Goal: Task Accomplishment & Management: Complete application form

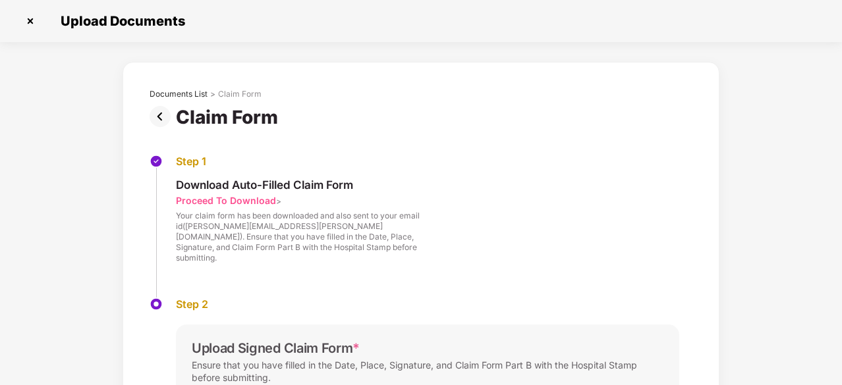
scroll to position [169, 0]
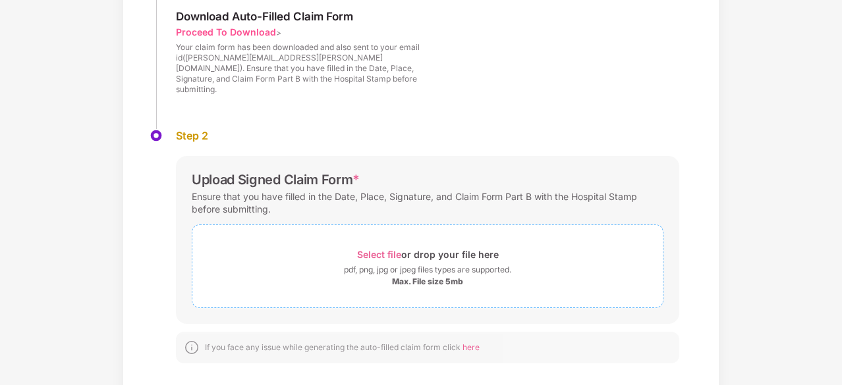
click at [381, 249] on span "Select file" at bounding box center [379, 254] width 44 height 11
click at [378, 249] on span "Select file" at bounding box center [379, 254] width 44 height 11
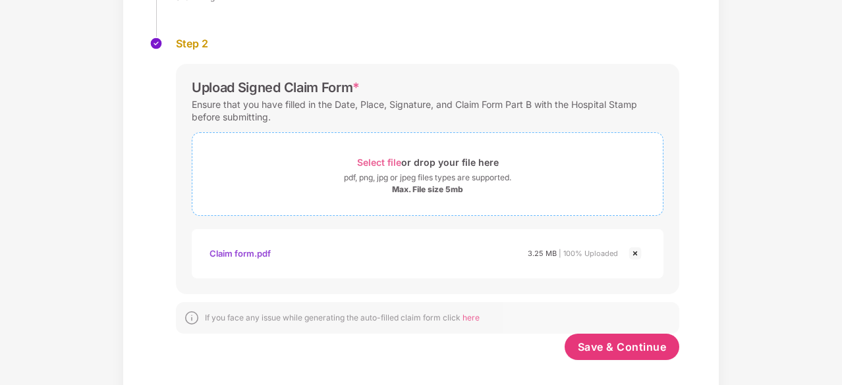
scroll to position [264, 0]
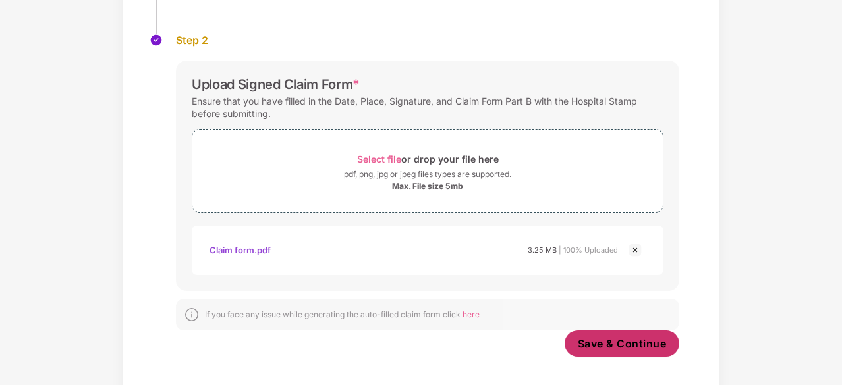
click at [646, 331] on button "Save & Continue" at bounding box center [622, 344] width 115 height 26
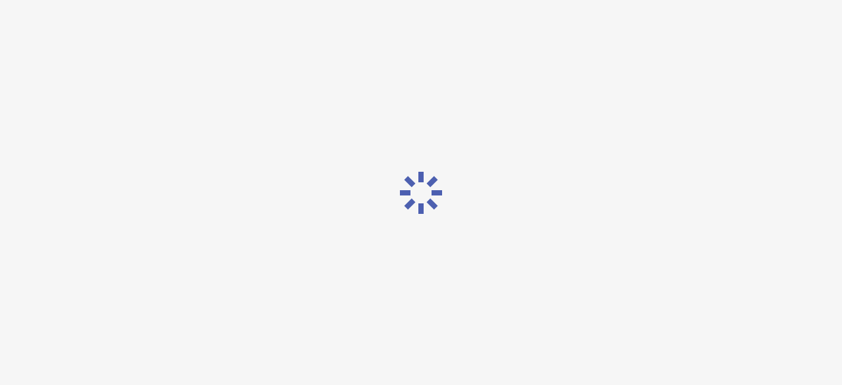
scroll to position [0, 0]
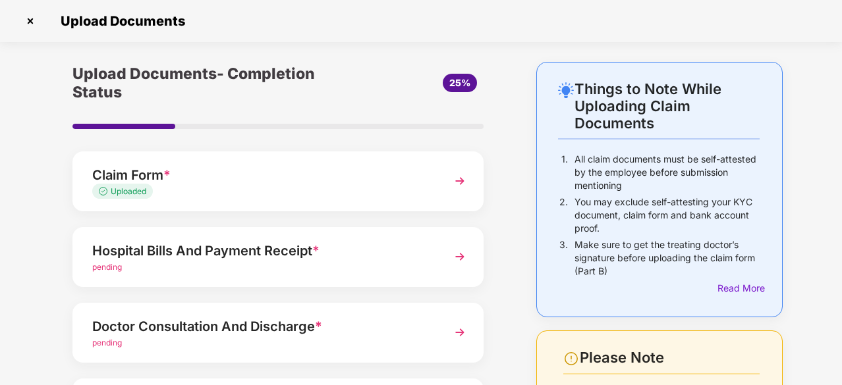
click at [460, 258] on img at bounding box center [460, 257] width 24 height 24
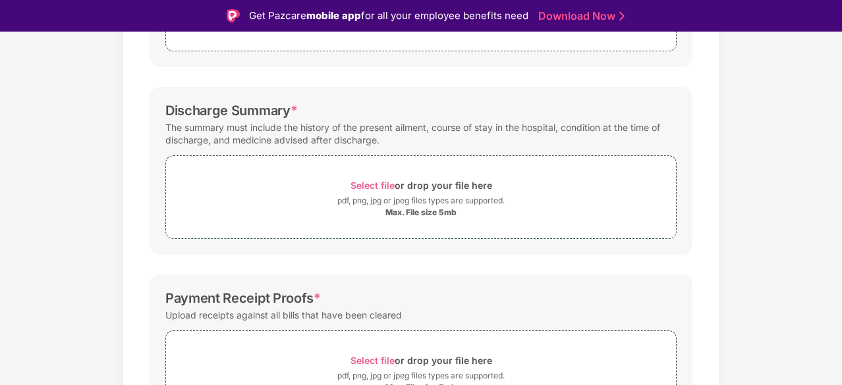
scroll to position [323, 0]
click at [364, 179] on span "Select file" at bounding box center [372, 184] width 44 height 11
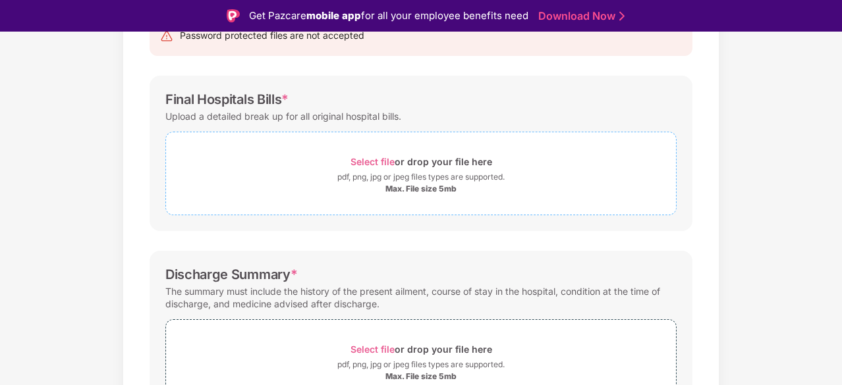
scroll to position [0, 0]
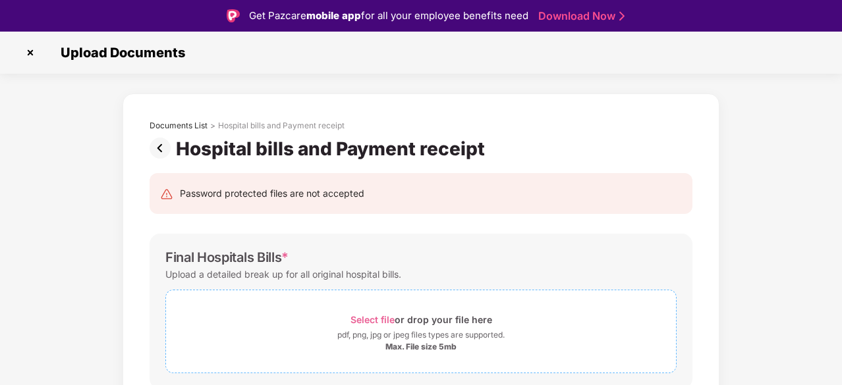
click at [380, 318] on span "Select file" at bounding box center [372, 319] width 44 height 11
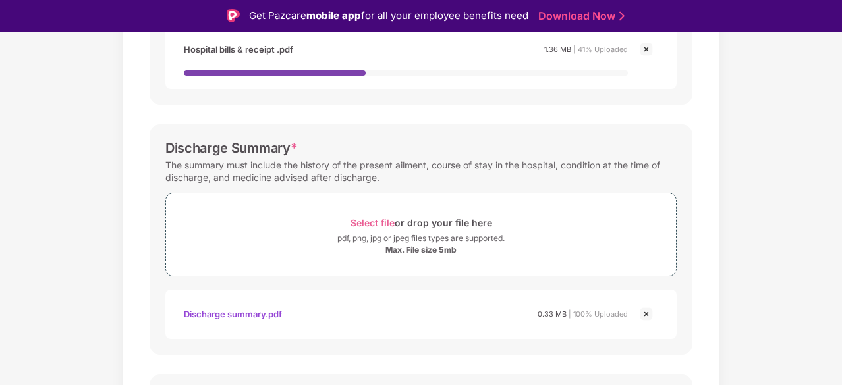
scroll to position [553, 0]
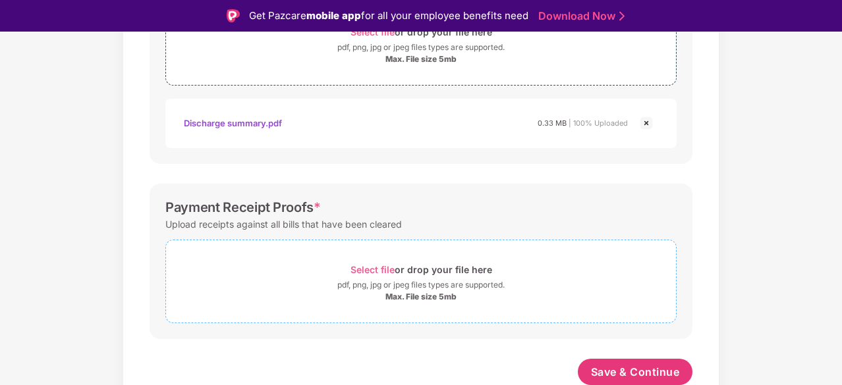
click at [378, 273] on div "Select file or drop your file here" at bounding box center [421, 270] width 142 height 18
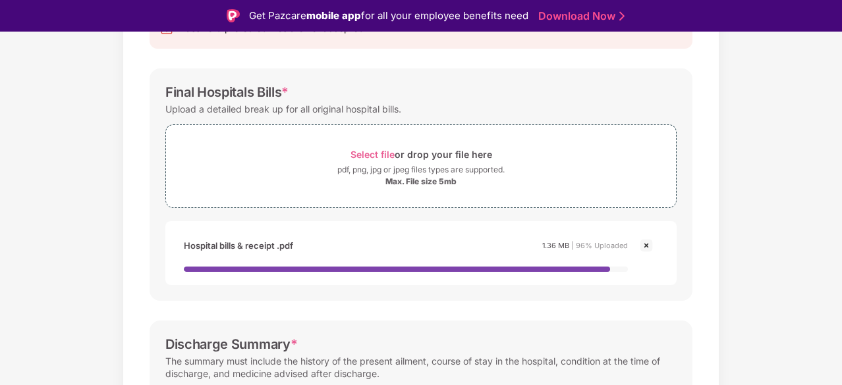
scroll to position [167, 0]
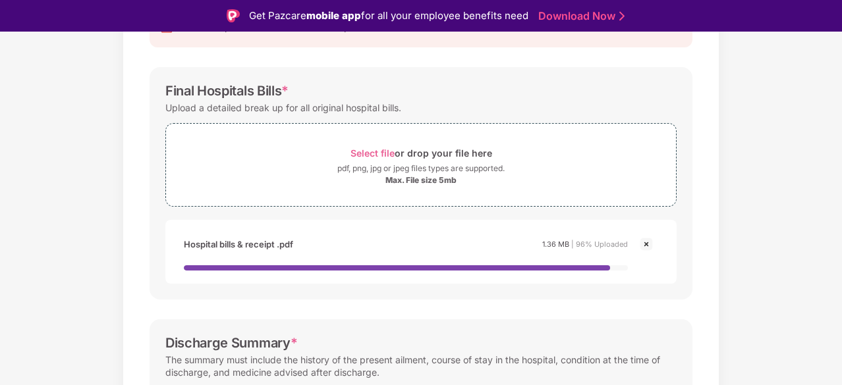
click at [645, 242] on img at bounding box center [646, 244] width 16 height 16
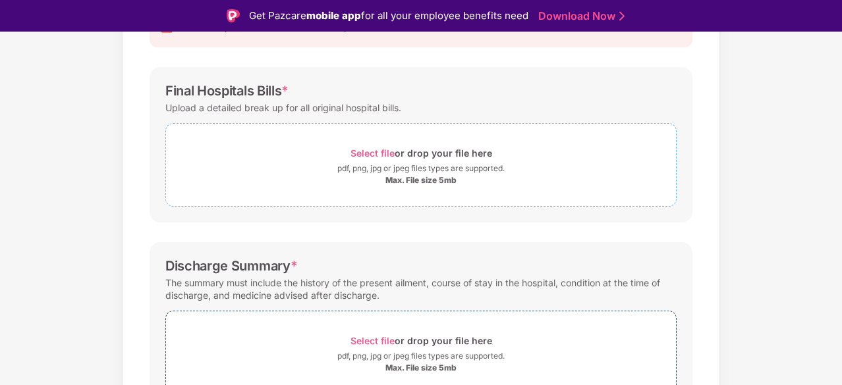
click at [387, 158] on div "Select file or drop your file here" at bounding box center [421, 153] width 142 height 18
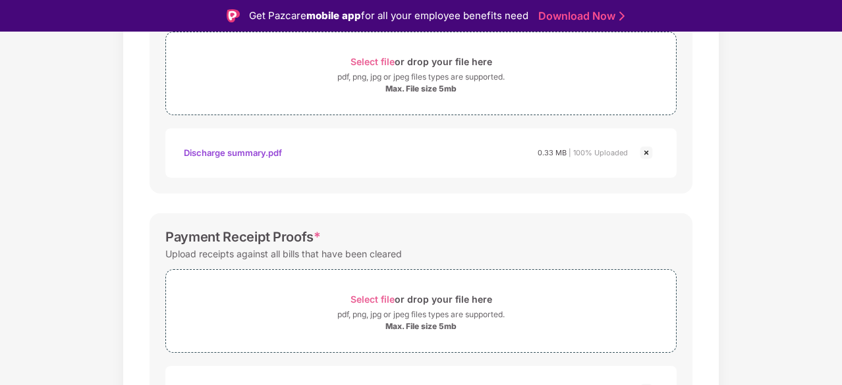
scroll to position [601, 0]
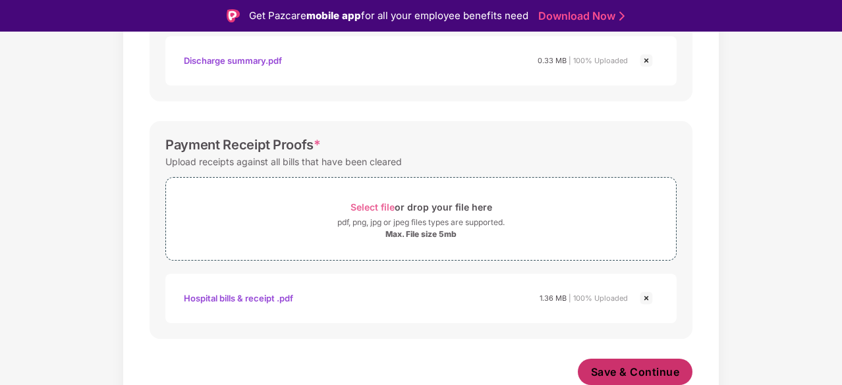
click at [630, 365] on span "Save & Continue" at bounding box center [635, 372] width 89 height 14
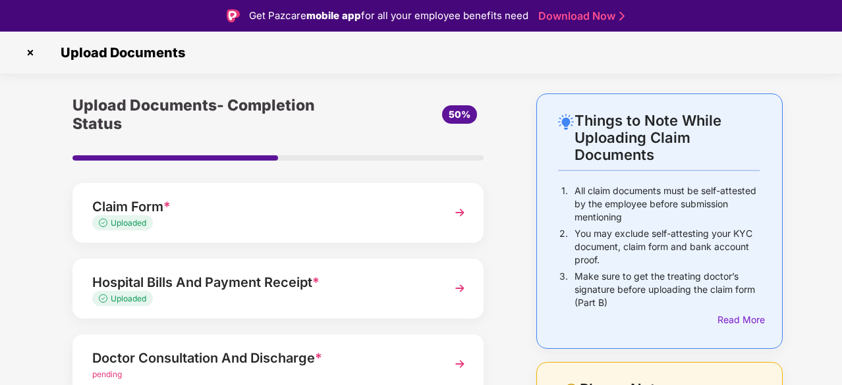
click at [453, 289] on img at bounding box center [460, 289] width 24 height 24
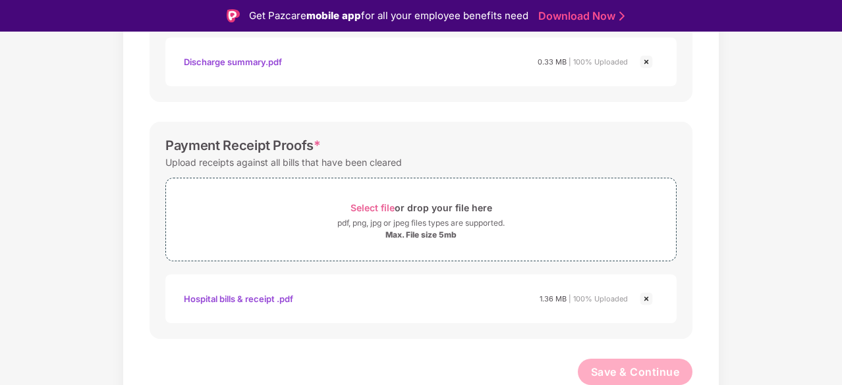
scroll to position [32, 0]
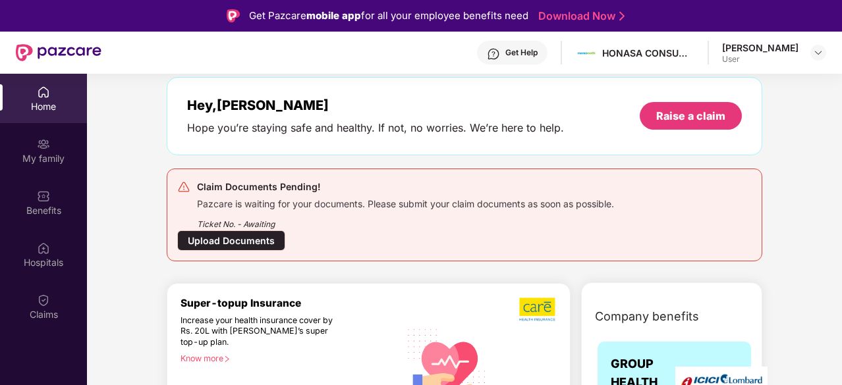
scroll to position [59, 0]
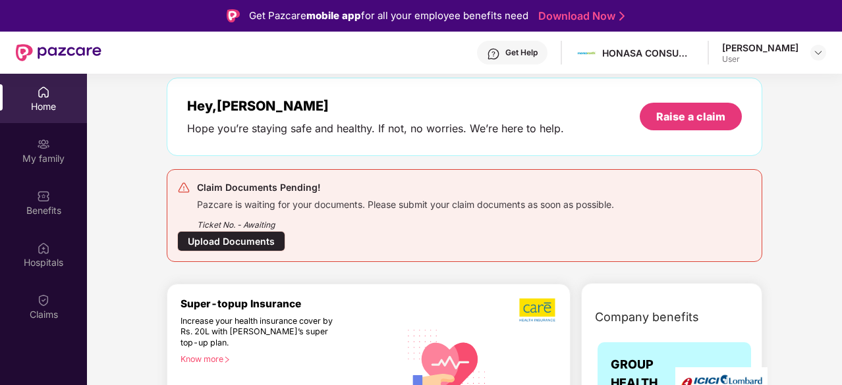
click at [238, 236] on div "Upload Documents" at bounding box center [231, 241] width 108 height 20
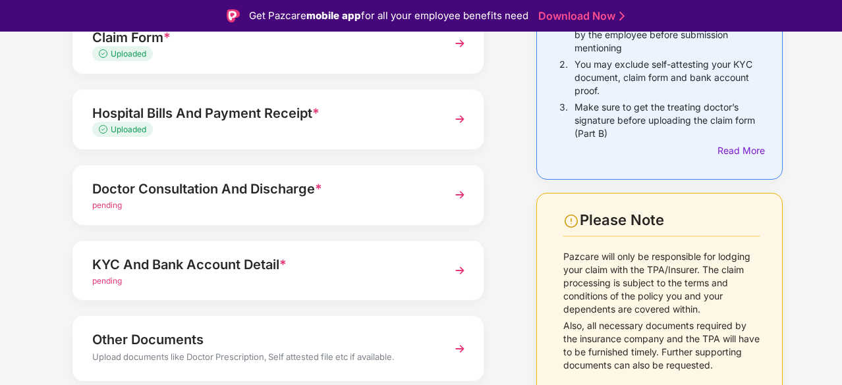
scroll to position [170, 0]
click at [456, 198] on img at bounding box center [460, 194] width 24 height 24
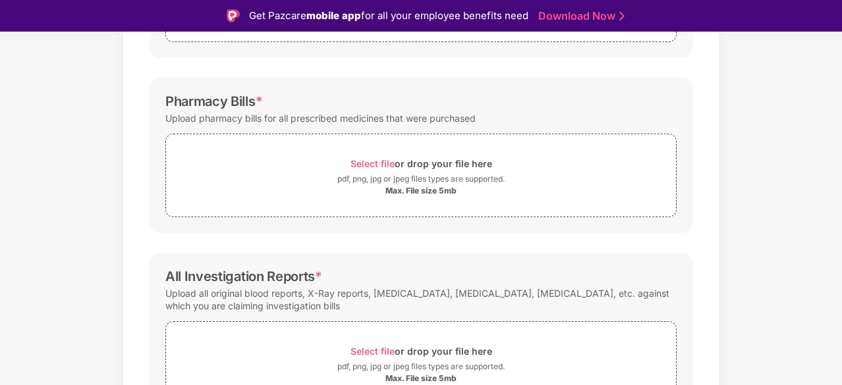
scroll to position [413, 0]
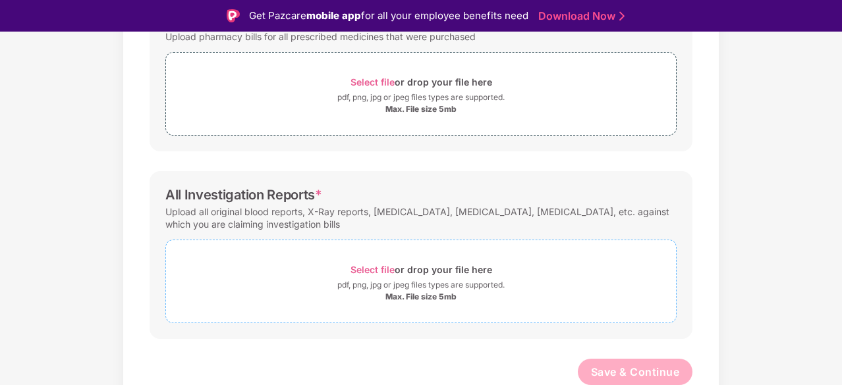
click at [370, 262] on div "Select file or drop your file here" at bounding box center [421, 270] width 142 height 18
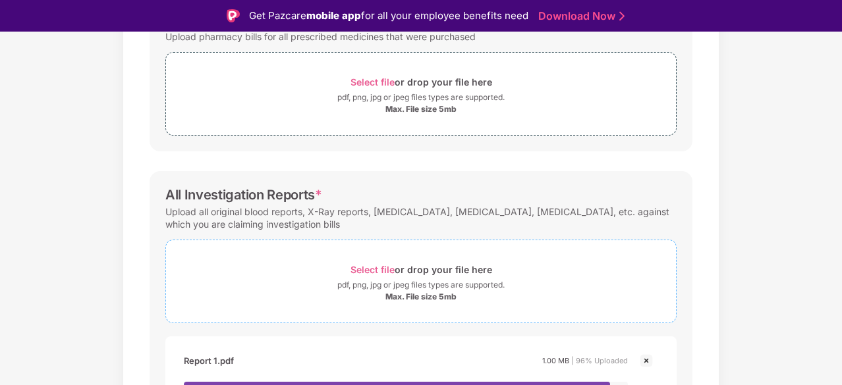
click at [377, 268] on span "Select file" at bounding box center [372, 269] width 44 height 11
click at [370, 265] on span "Select file" at bounding box center [372, 269] width 44 height 11
click at [372, 264] on span "Select file" at bounding box center [372, 269] width 44 height 11
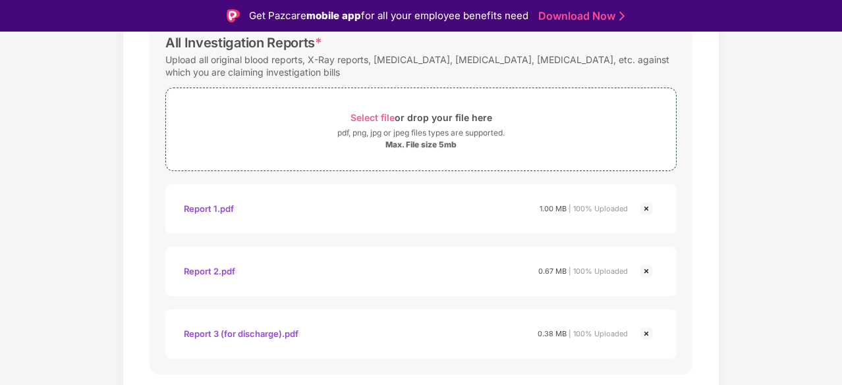
scroll to position [601, 0]
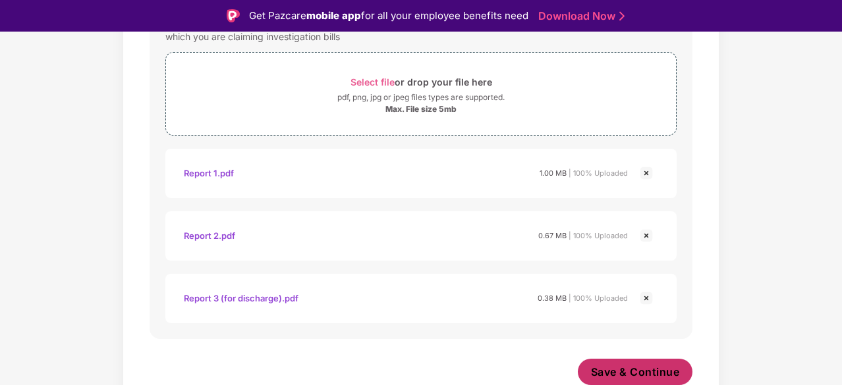
click at [655, 369] on span "Save & Continue" at bounding box center [635, 372] width 89 height 14
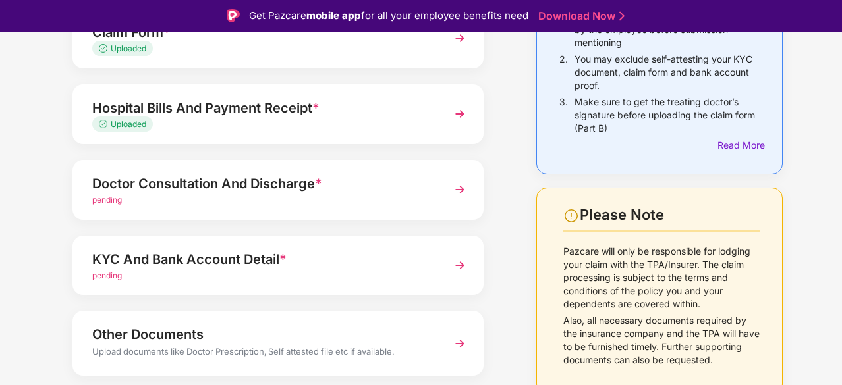
scroll to position [175, 0]
click at [462, 192] on img at bounding box center [460, 189] width 24 height 24
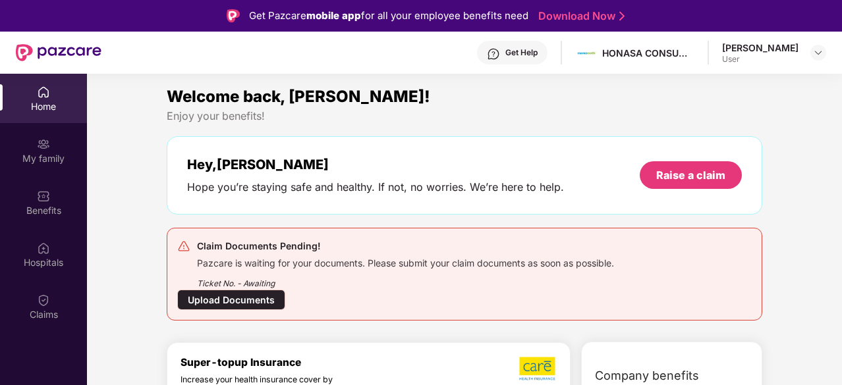
click at [231, 290] on div "Upload Documents" at bounding box center [231, 300] width 108 height 20
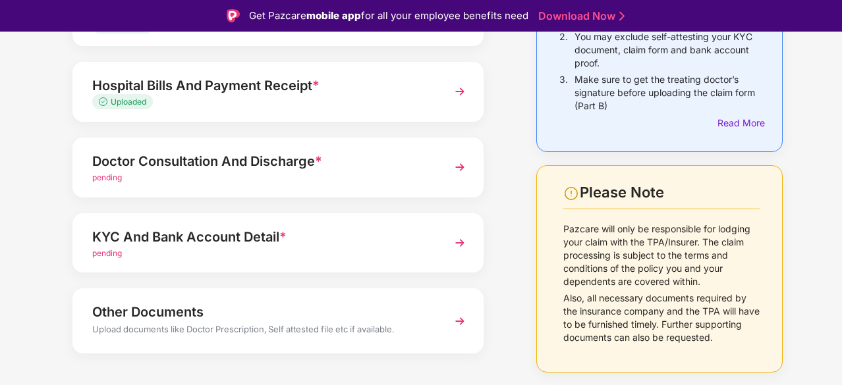
scroll to position [198, 0]
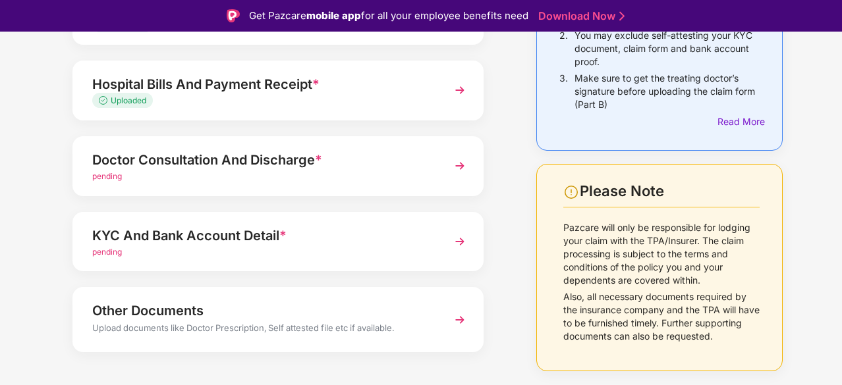
click at [453, 237] on img at bounding box center [460, 242] width 24 height 24
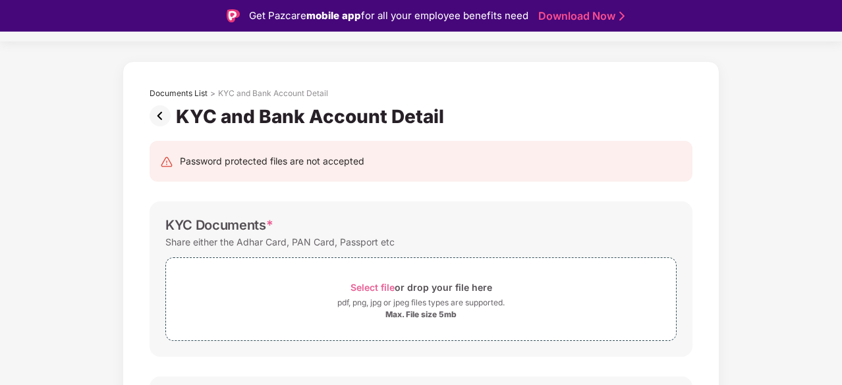
scroll to position [30, 0]
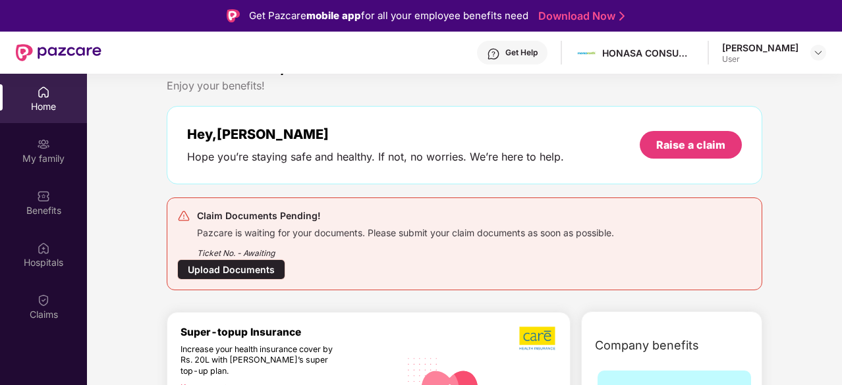
click at [262, 265] on div "Upload Documents" at bounding box center [231, 270] width 108 height 20
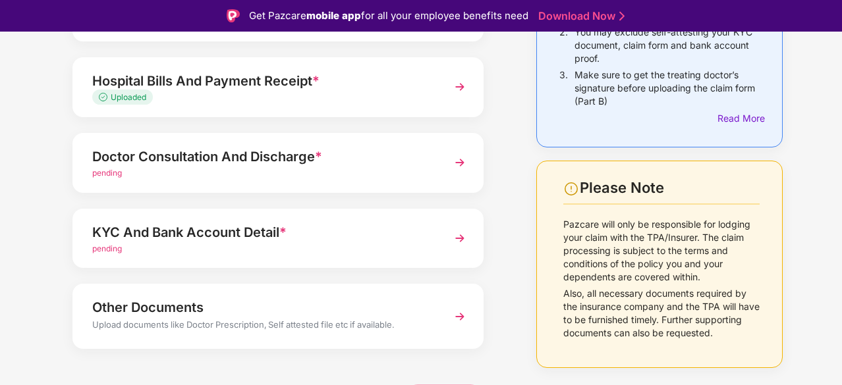
scroll to position [202, 0]
click at [448, 171] on img at bounding box center [460, 162] width 24 height 24
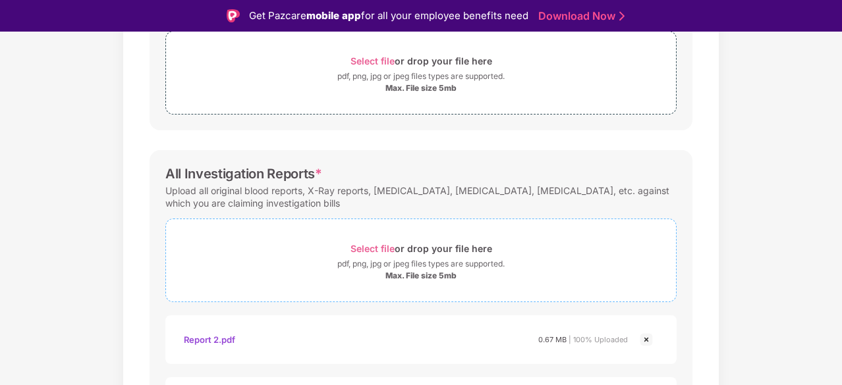
scroll to position [432, 0]
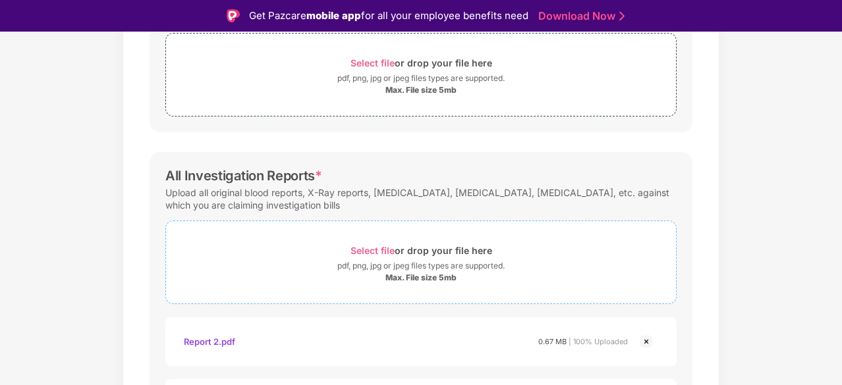
click at [385, 250] on span "Select file" at bounding box center [372, 250] width 44 height 11
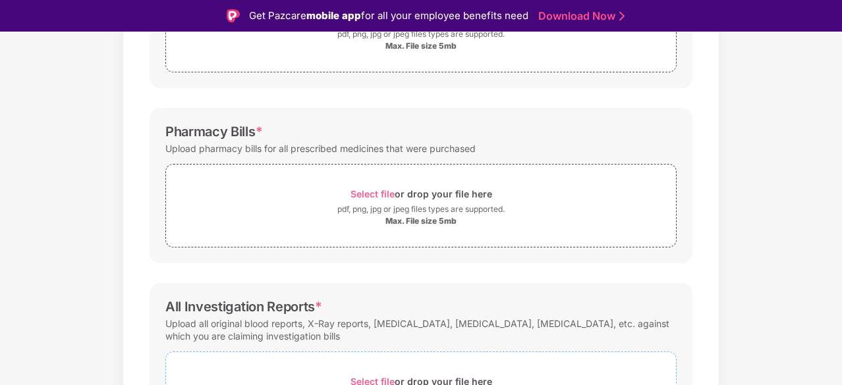
scroll to position [291, 0]
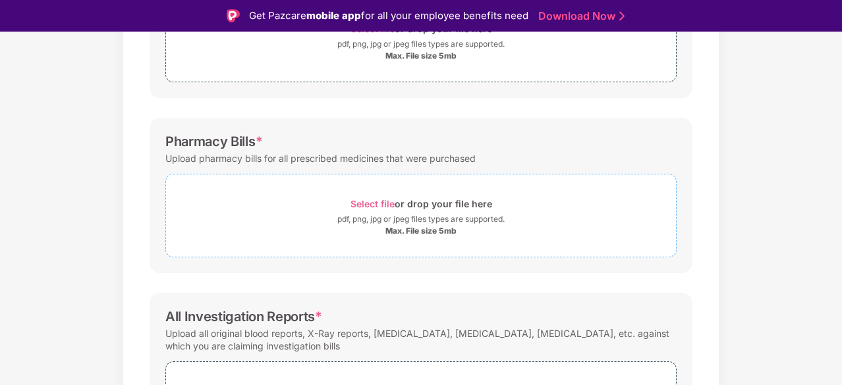
click at [377, 201] on span "Select file" at bounding box center [372, 203] width 44 height 11
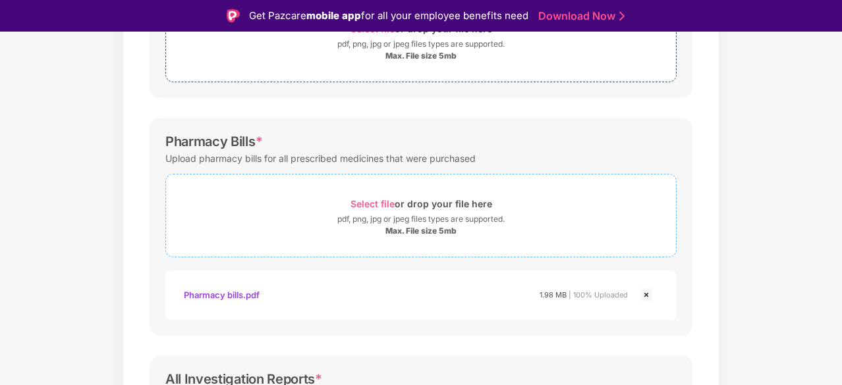
click at [377, 204] on span "Select file" at bounding box center [372, 203] width 44 height 11
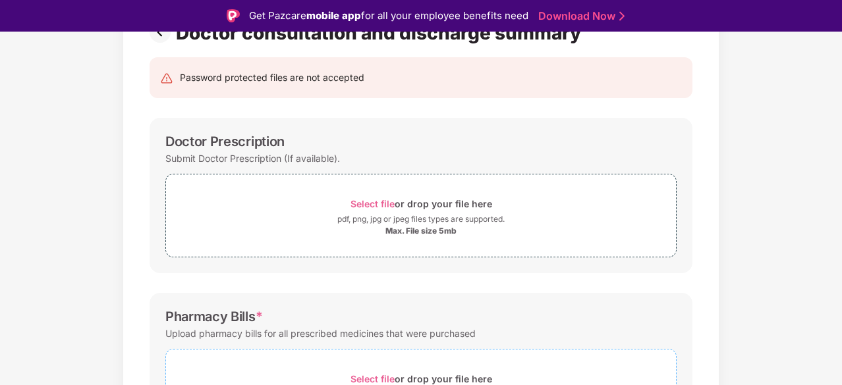
scroll to position [118, 0]
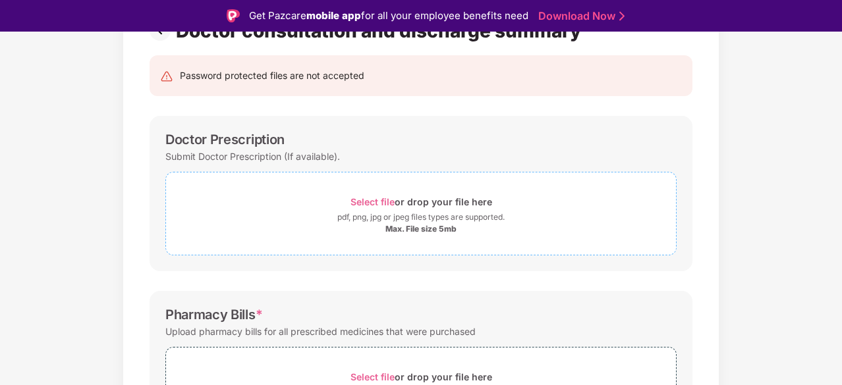
click at [385, 202] on span "Select file" at bounding box center [372, 201] width 44 height 11
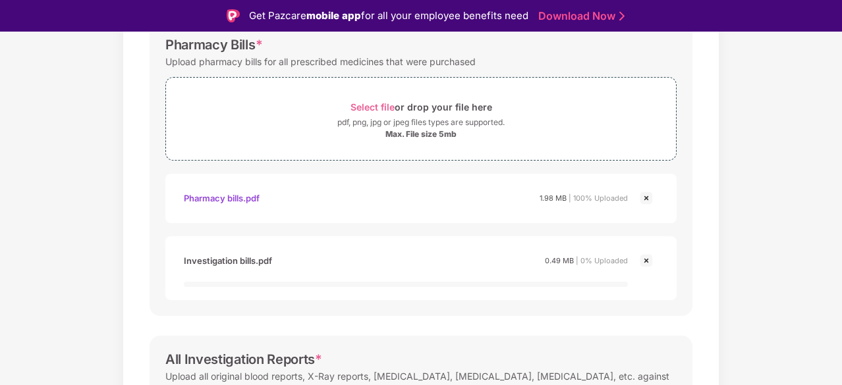
scroll to position [451, 0]
click at [648, 261] on img at bounding box center [646, 260] width 16 height 16
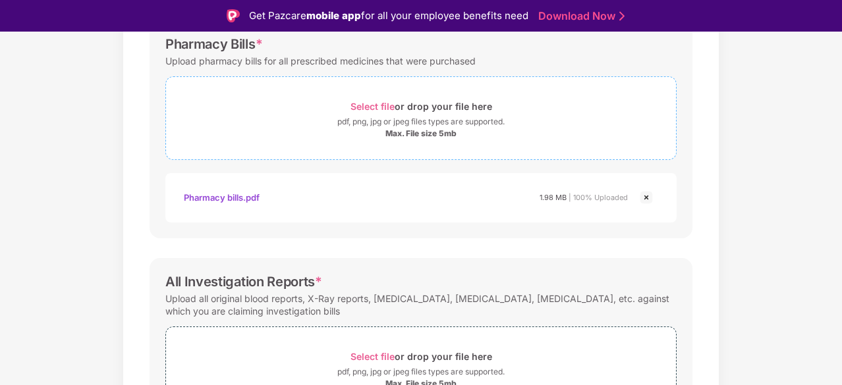
click at [374, 101] on span "Select file" at bounding box center [372, 106] width 44 height 11
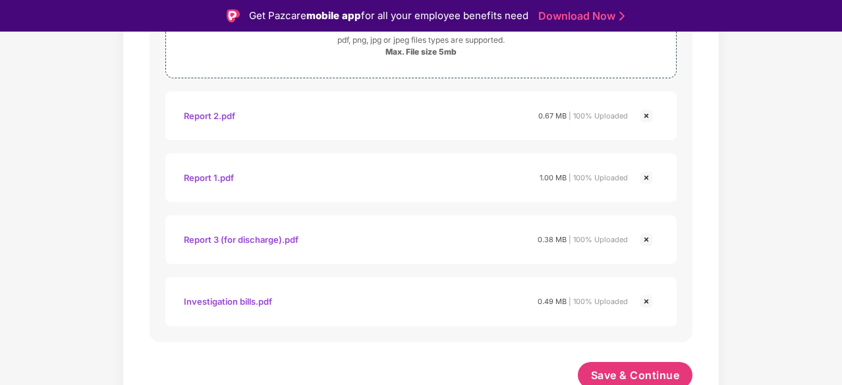
scroll to position [849, 0]
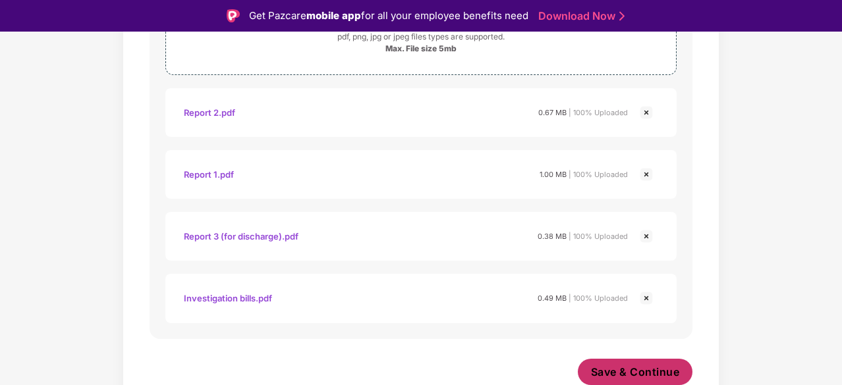
click at [646, 372] on span "Save & Continue" at bounding box center [635, 372] width 89 height 14
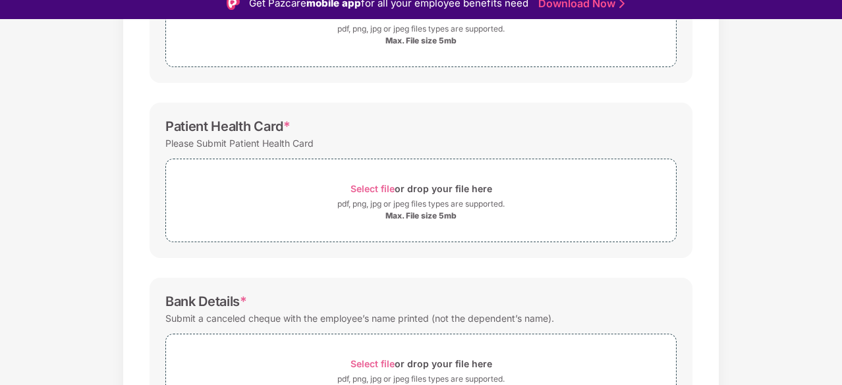
scroll to position [267, 0]
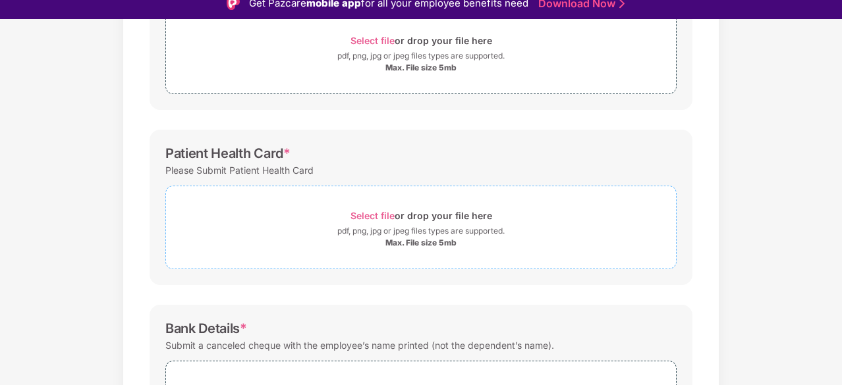
click at [362, 213] on span "Select file" at bounding box center [372, 215] width 44 height 11
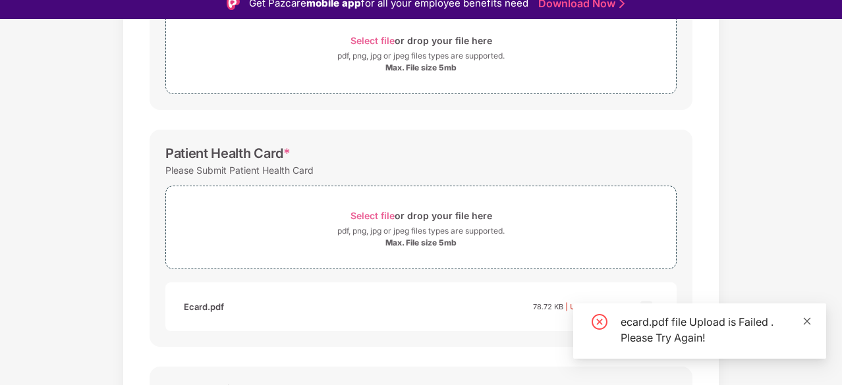
click at [806, 322] on icon "close" at bounding box center [807, 321] width 7 height 7
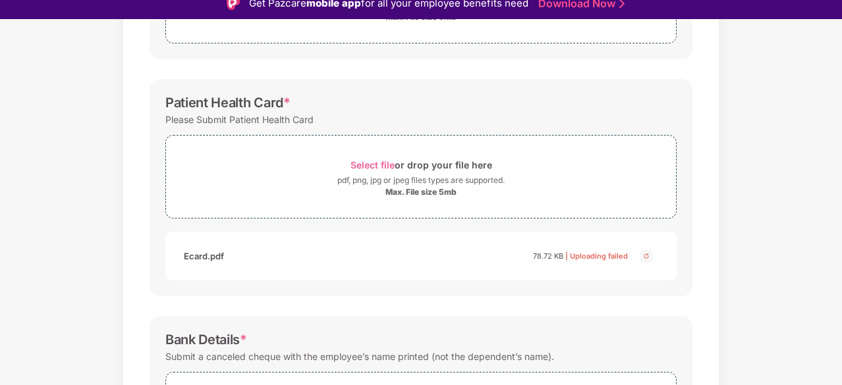
scroll to position [321, 0]
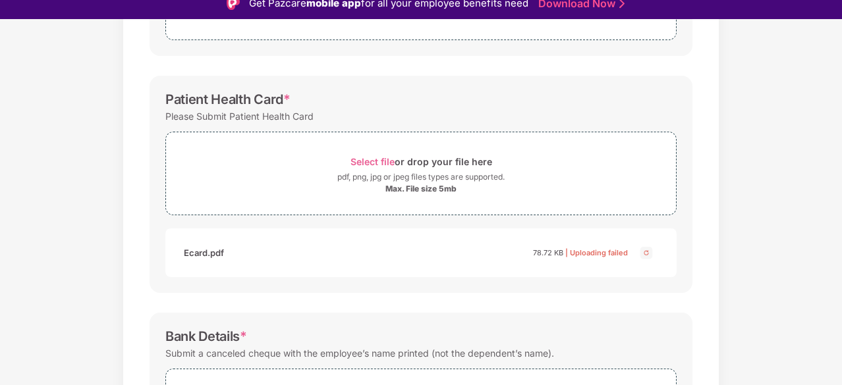
click at [642, 251] on img at bounding box center [646, 253] width 16 height 16
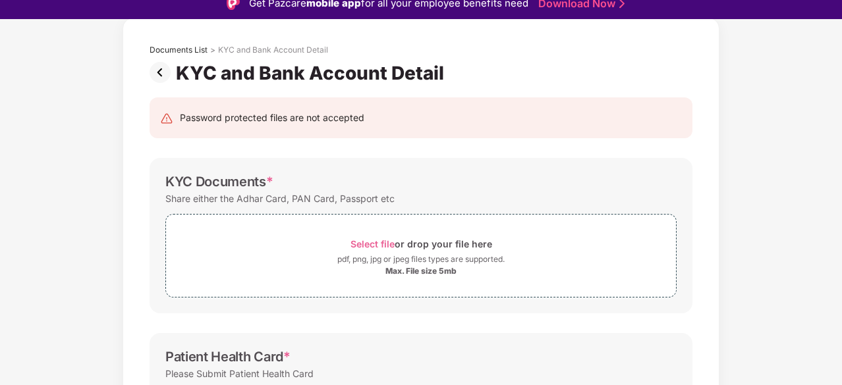
scroll to position [64, 0]
click at [366, 240] on span "Select file" at bounding box center [372, 243] width 44 height 11
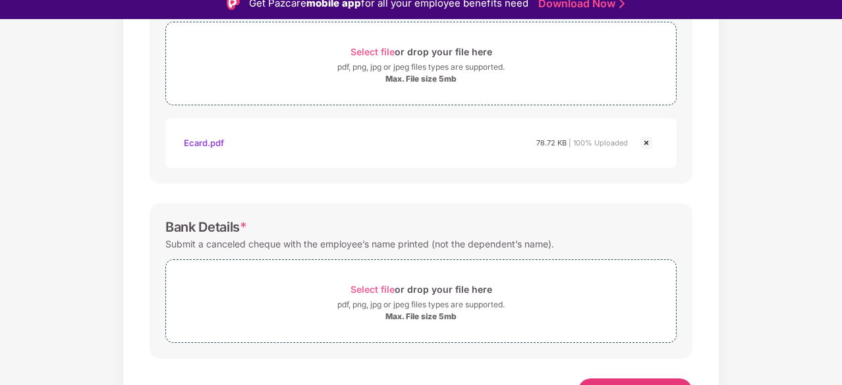
scroll to position [526, 0]
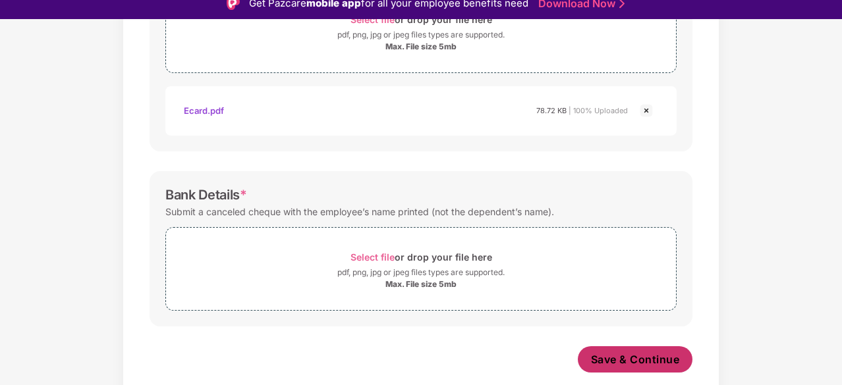
click at [634, 358] on span "Save & Continue" at bounding box center [635, 359] width 89 height 14
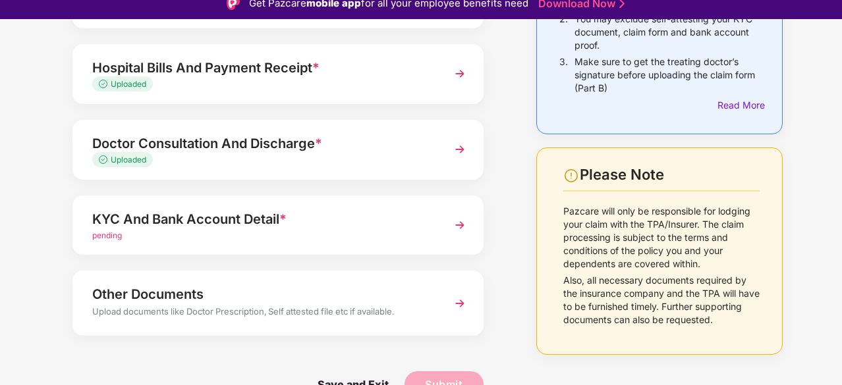
scroll to position [215, 0]
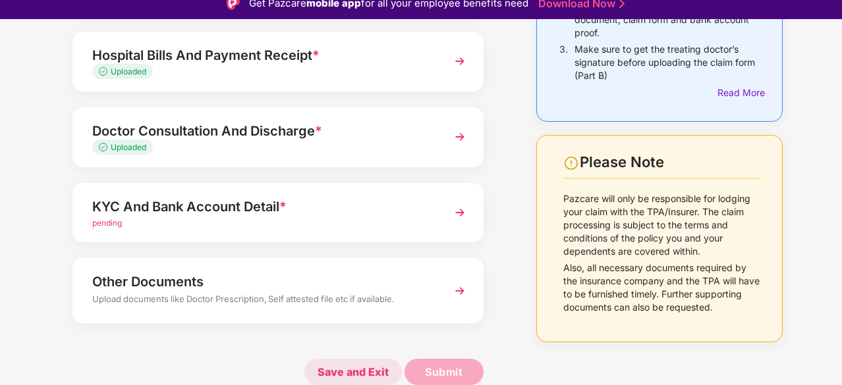
click at [361, 377] on span "Save and Exit" at bounding box center [352, 372] width 97 height 26
